Goal: Navigation & Orientation: Go to known website

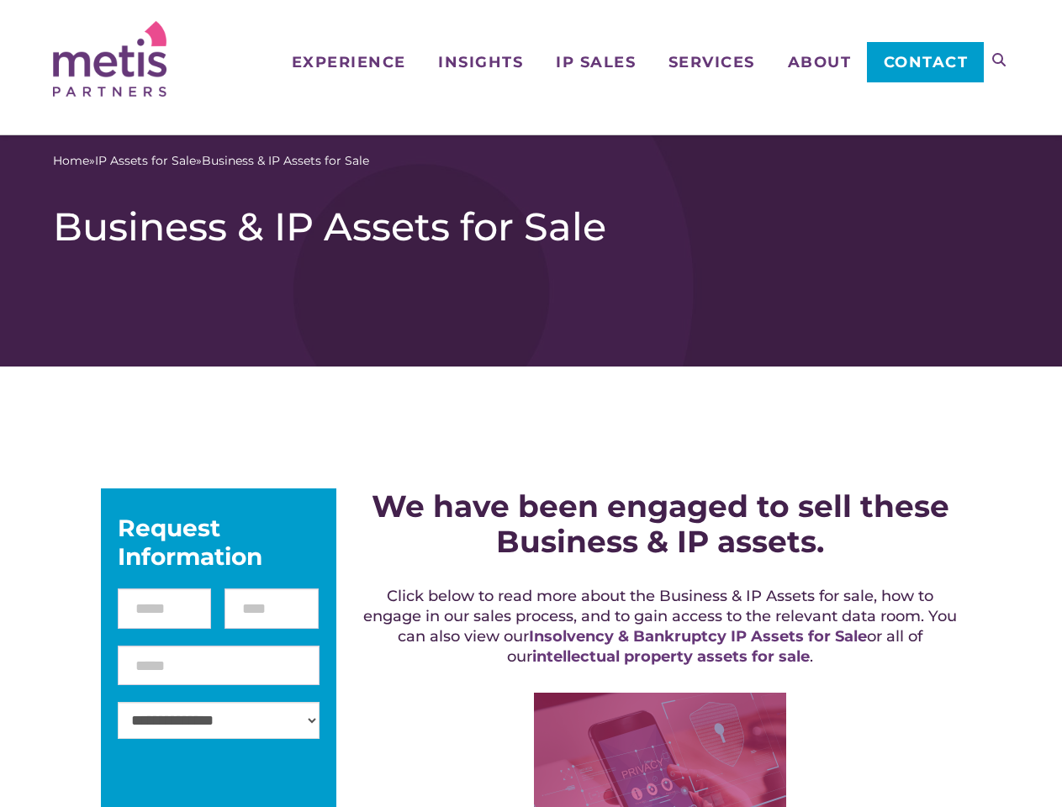
click at [999, 60] on icon at bounding box center [998, 59] width 13 height 13
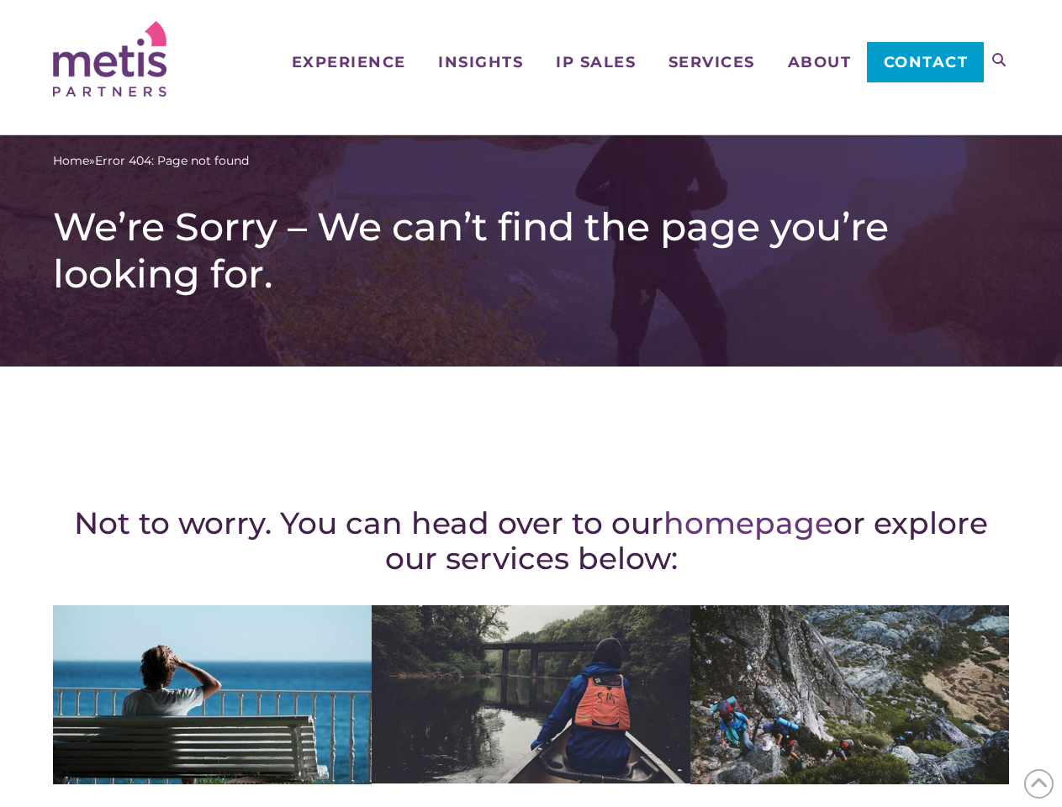
click at [531, 404] on div "Not to worry. You can head over to our homepage or explore our services below: …" at bounding box center [531, 735] width 956 height 670
click at [999, 60] on icon at bounding box center [998, 59] width 13 height 13
click at [1039, 784] on icon at bounding box center [1039, 784] width 18 height 26
